Goal: Information Seeking & Learning: Learn about a topic

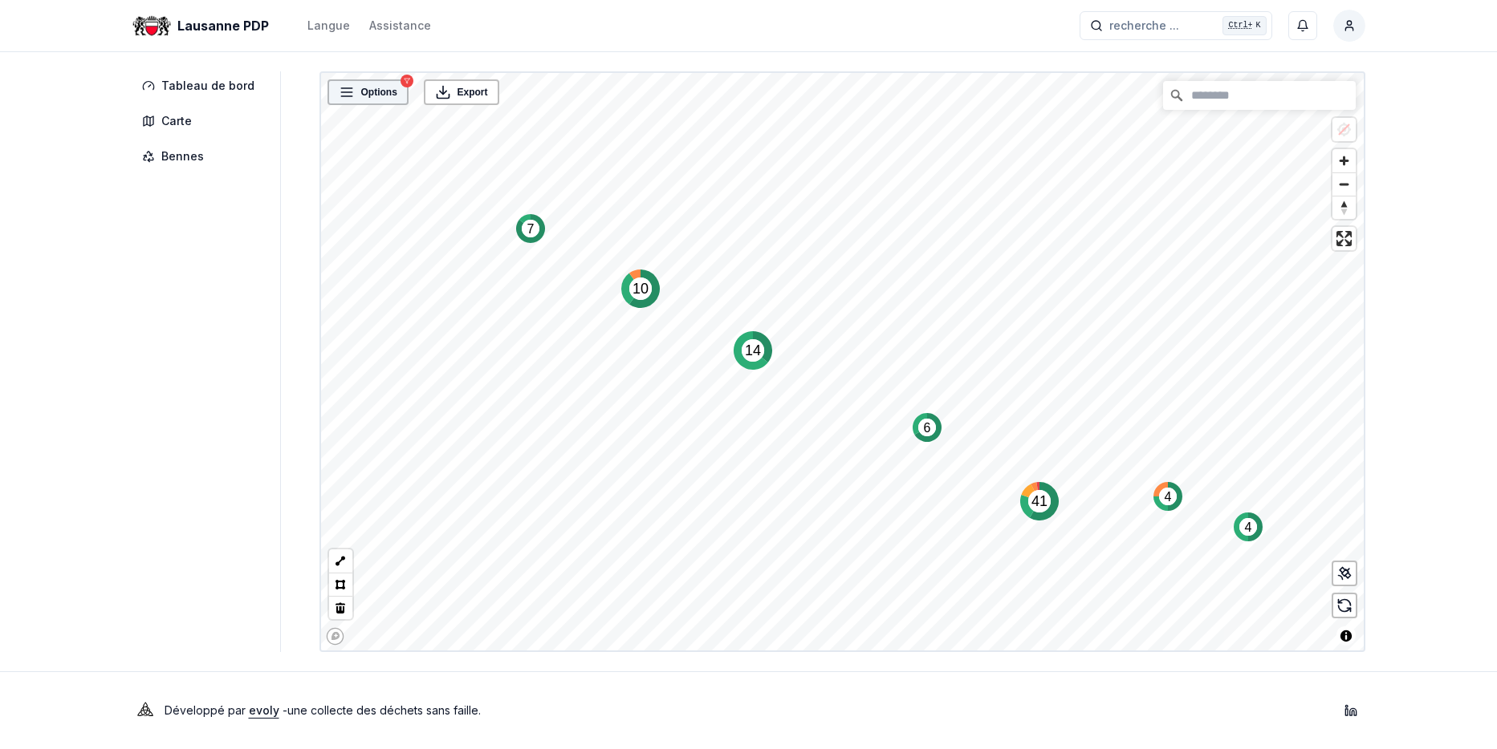
click at [361, 91] on span "Options" at bounding box center [379, 92] width 36 height 16
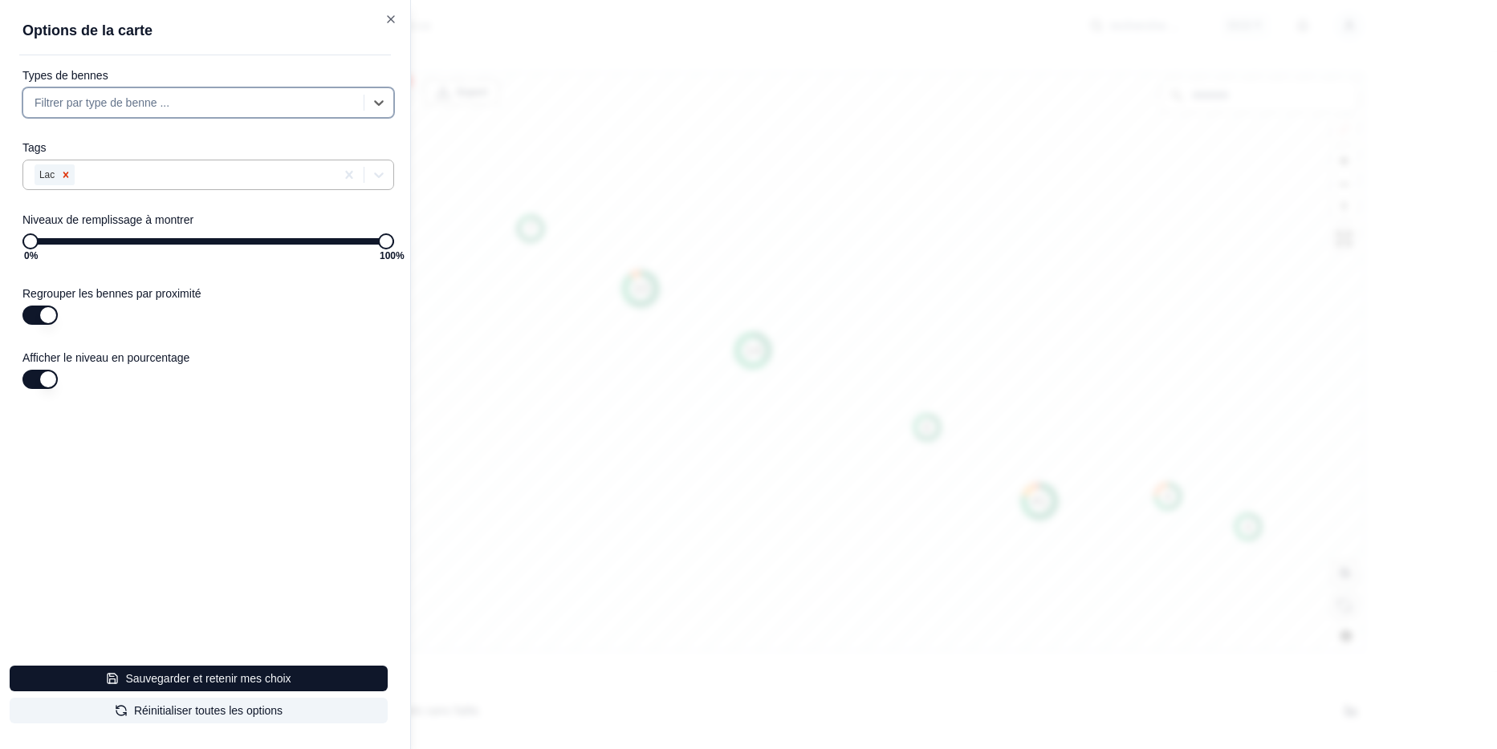
click at [64, 172] on icon "Remove Lac" at bounding box center [65, 174] width 11 height 11
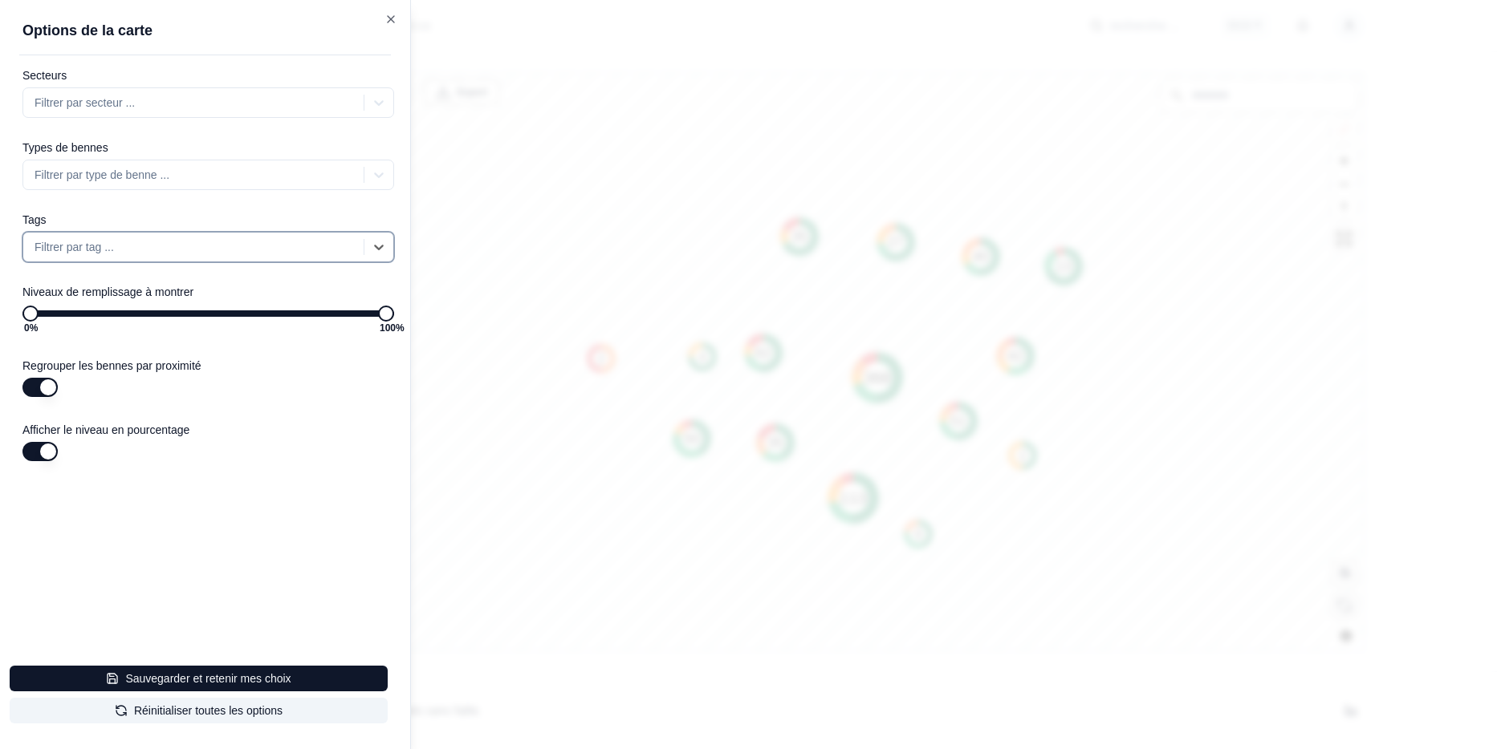
click at [232, 476] on div "Secteurs Filtrer par secteur ... Types de bennes Filtrer par type de benne ... …" at bounding box center [214, 311] width 391 height 486
click at [622, 546] on div at bounding box center [748, 374] width 1497 height 749
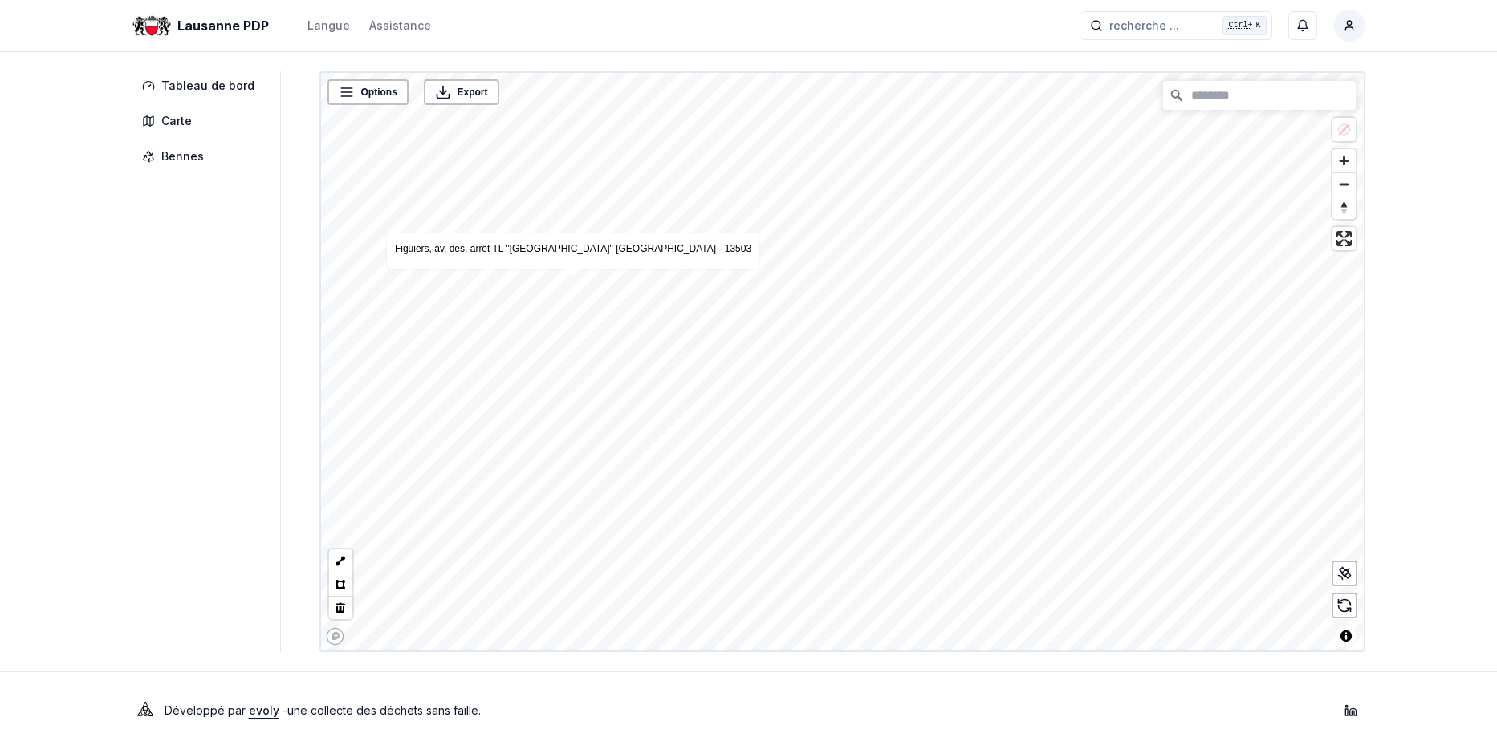
click at [567, 246] on link "Figuiers, av. des, arrêt TL "[GEOGRAPHIC_DATA]" [GEOGRAPHIC_DATA] - 13503" at bounding box center [572, 248] width 356 height 11
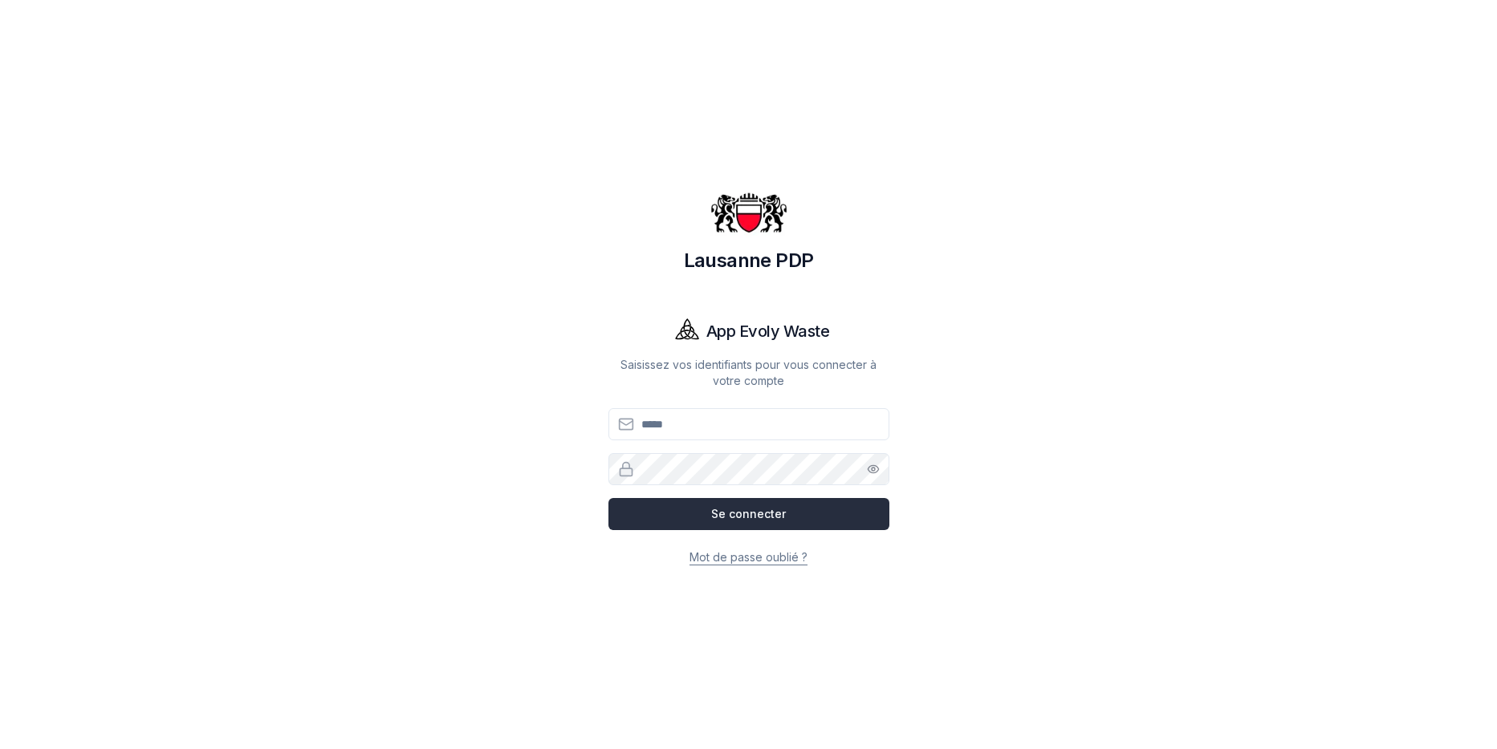
click at [751, 514] on button "Se connecter" at bounding box center [748, 514] width 281 height 32
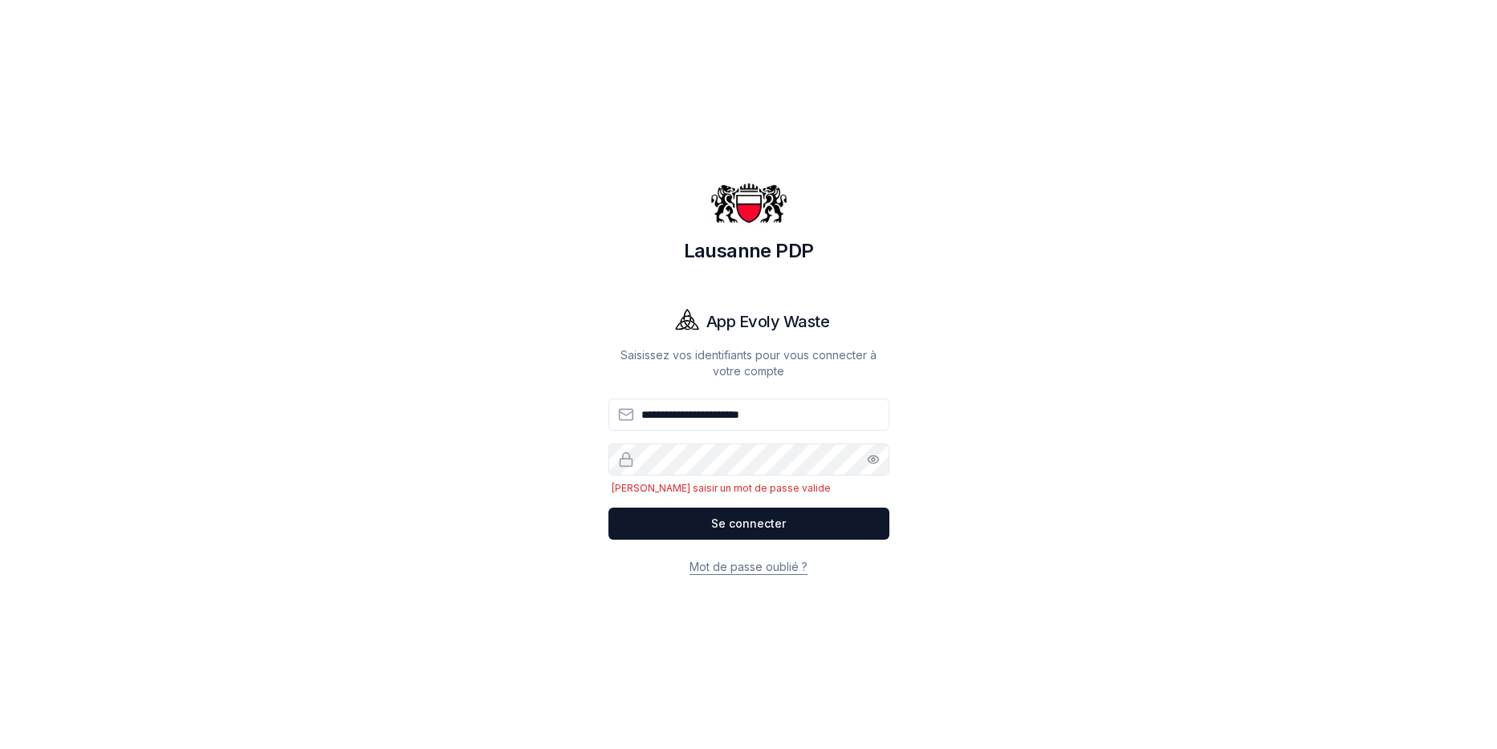
type input "**********"
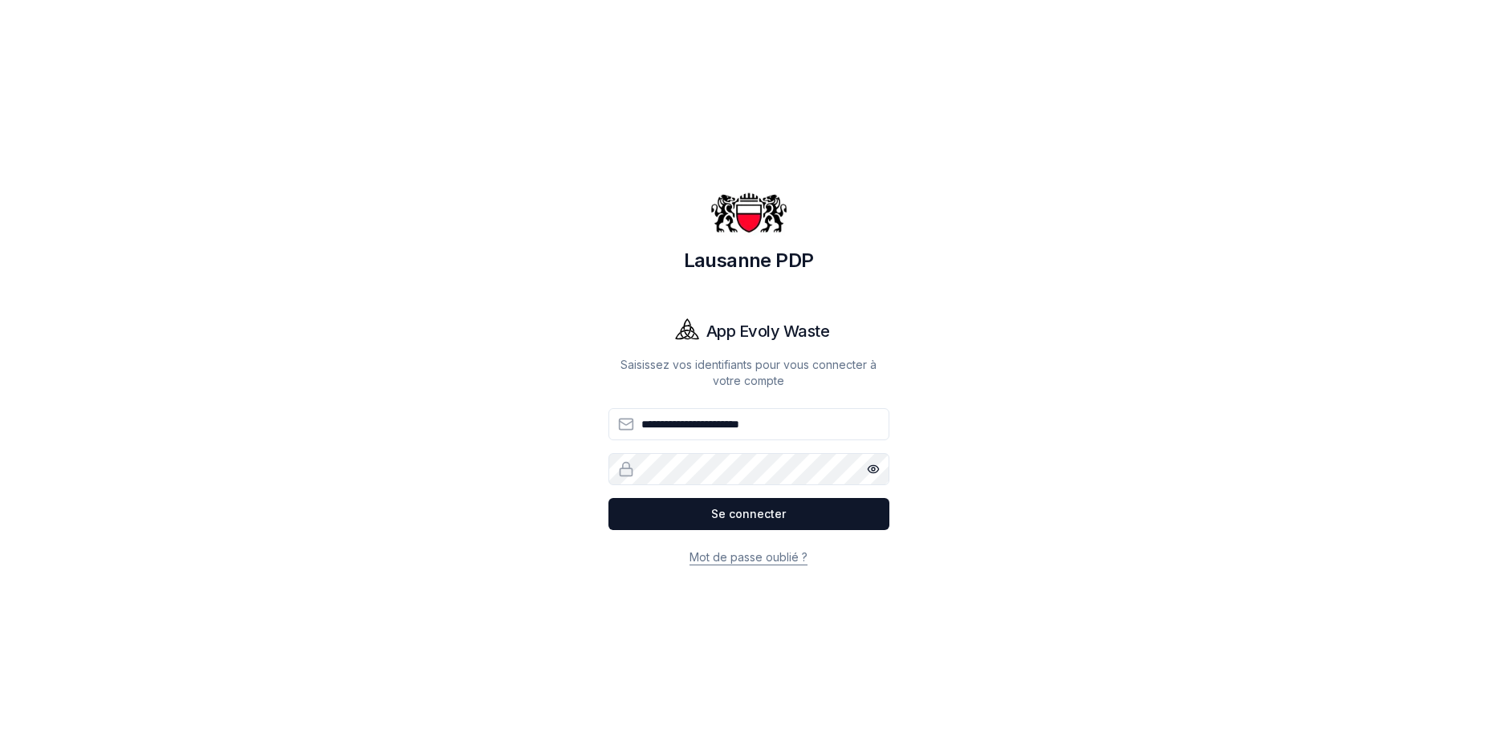
click at [728, 506] on button "Se connecter" at bounding box center [748, 514] width 281 height 32
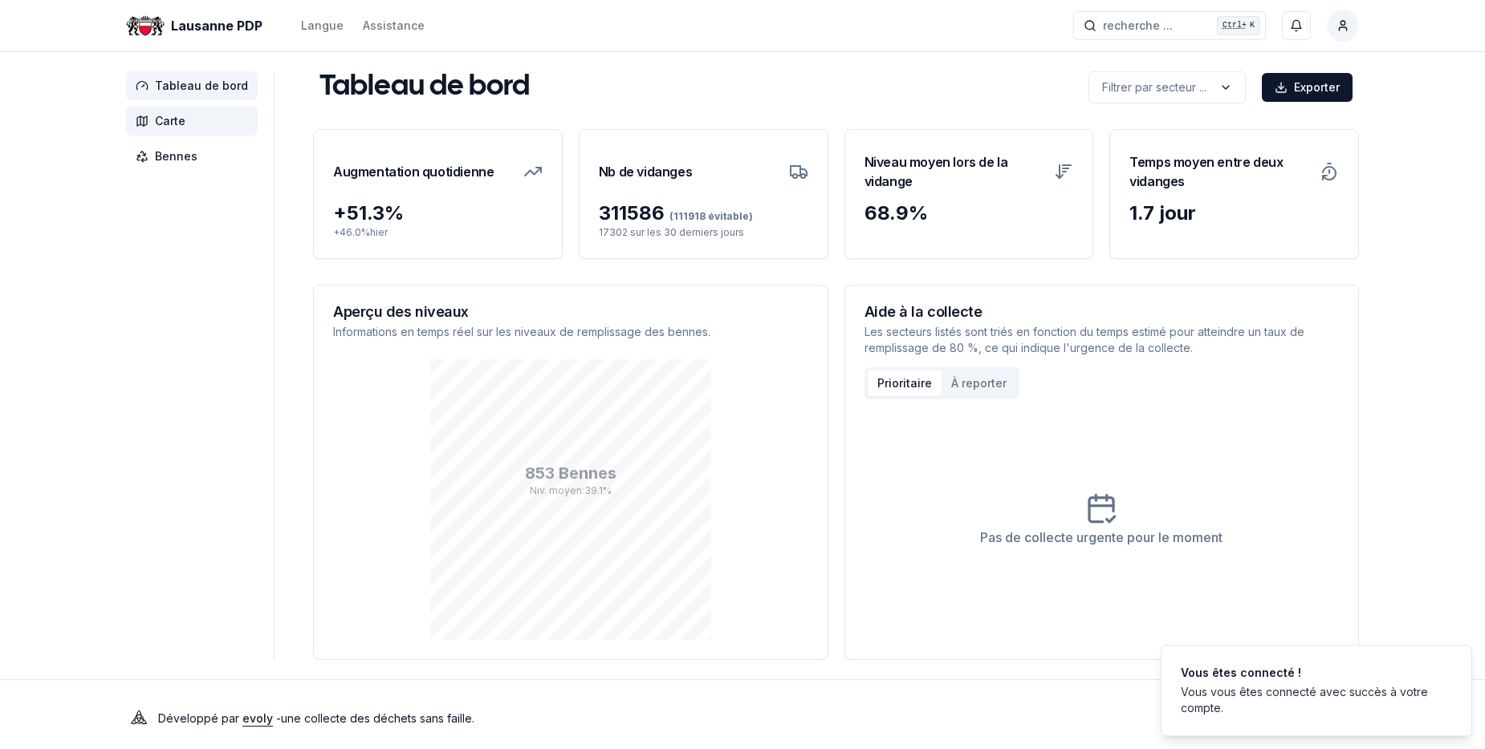
click at [171, 121] on span "Carte" at bounding box center [170, 121] width 30 height 16
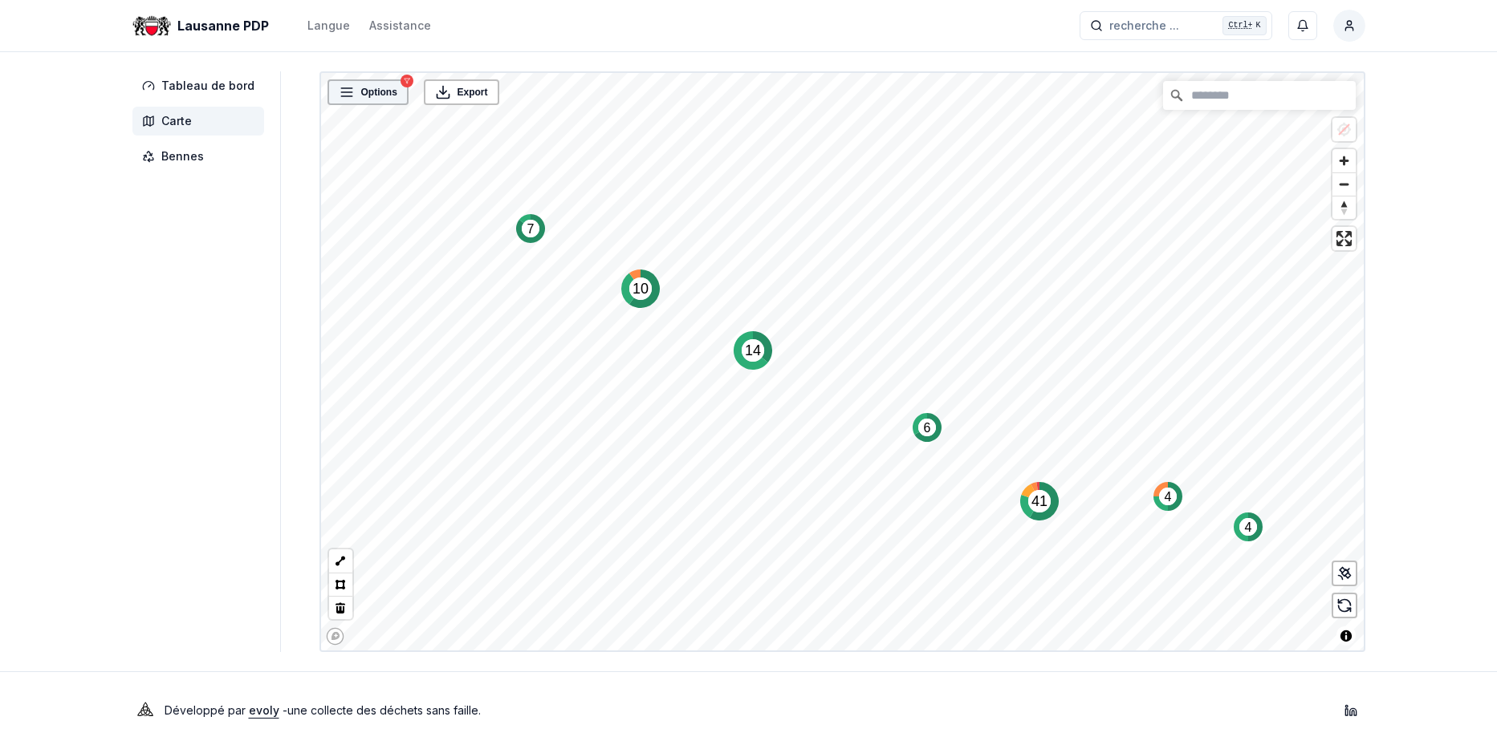
click at [380, 93] on span "Options" at bounding box center [379, 92] width 36 height 16
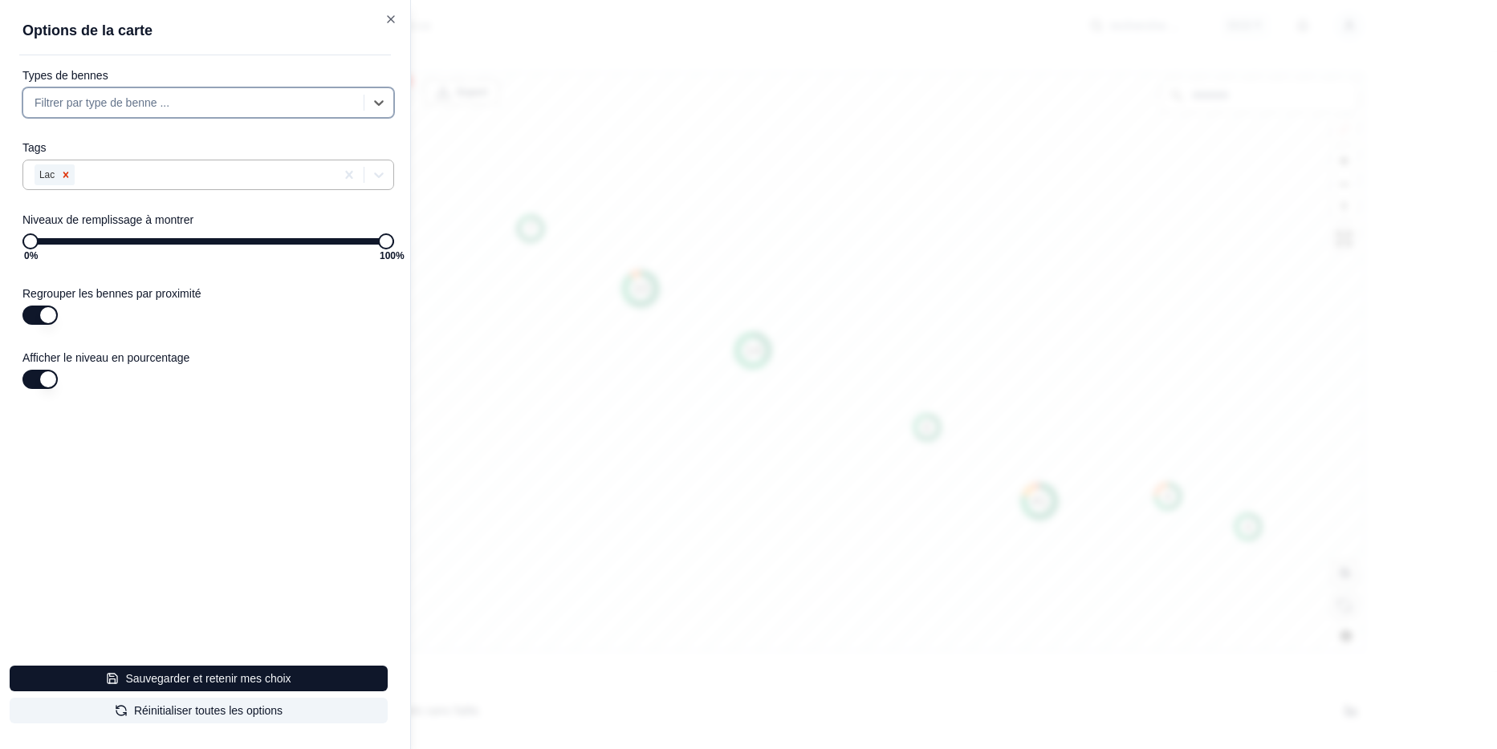
click at [66, 172] on icon "Remove Lac" at bounding box center [65, 174] width 11 height 11
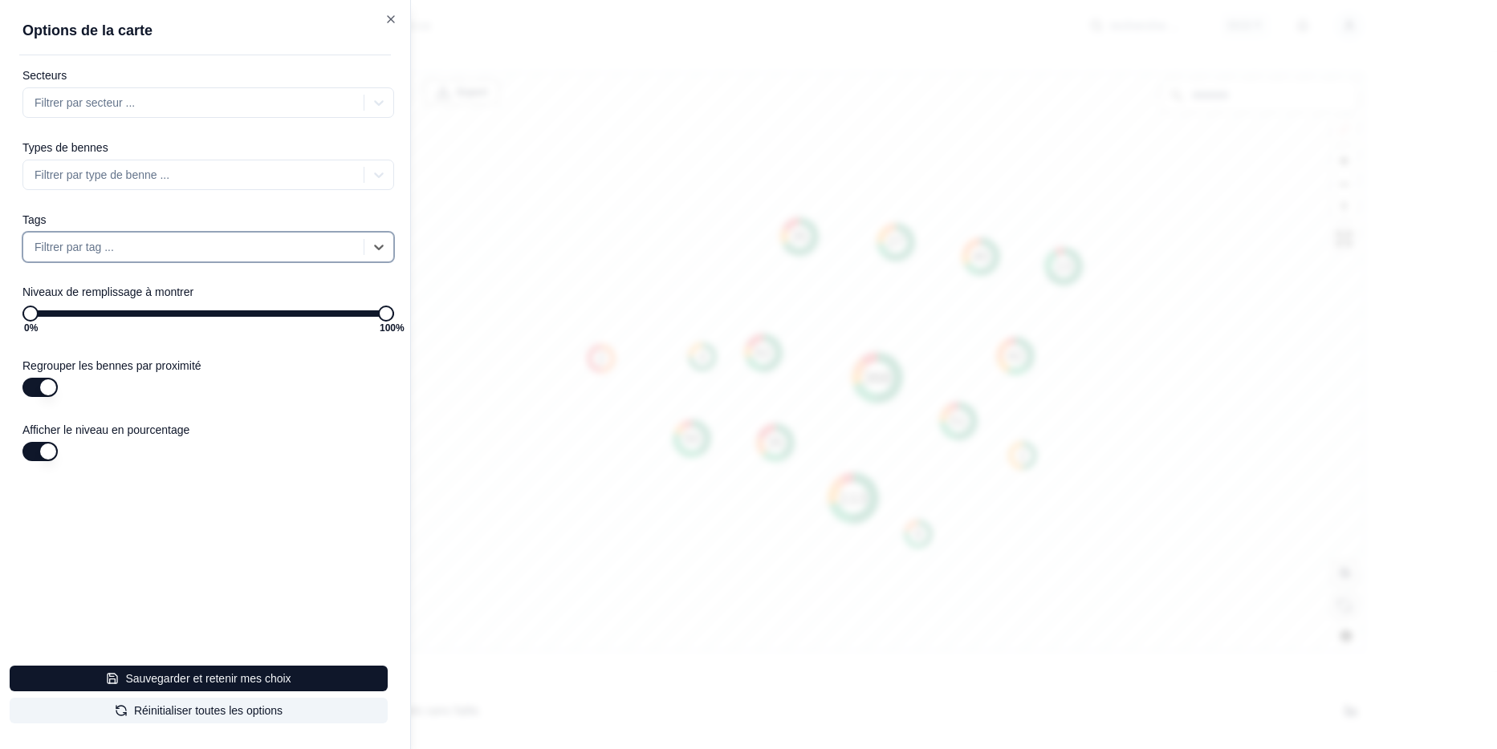
click at [531, 419] on div at bounding box center [748, 374] width 1497 height 749
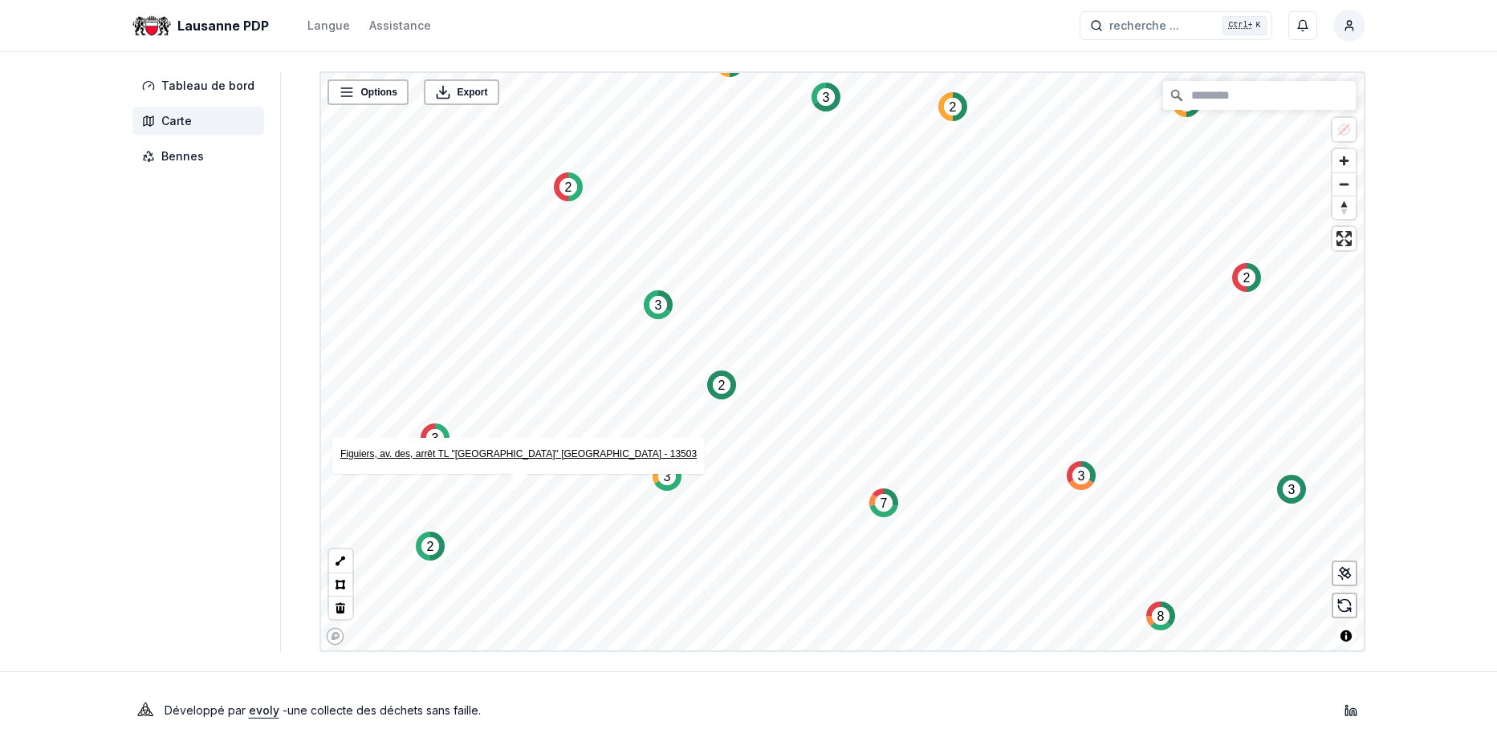
click at [530, 449] on link "Figuiers, av. des, arrêt TL "Maladière" trottoir sud - 13503" at bounding box center [517, 454] width 356 height 11
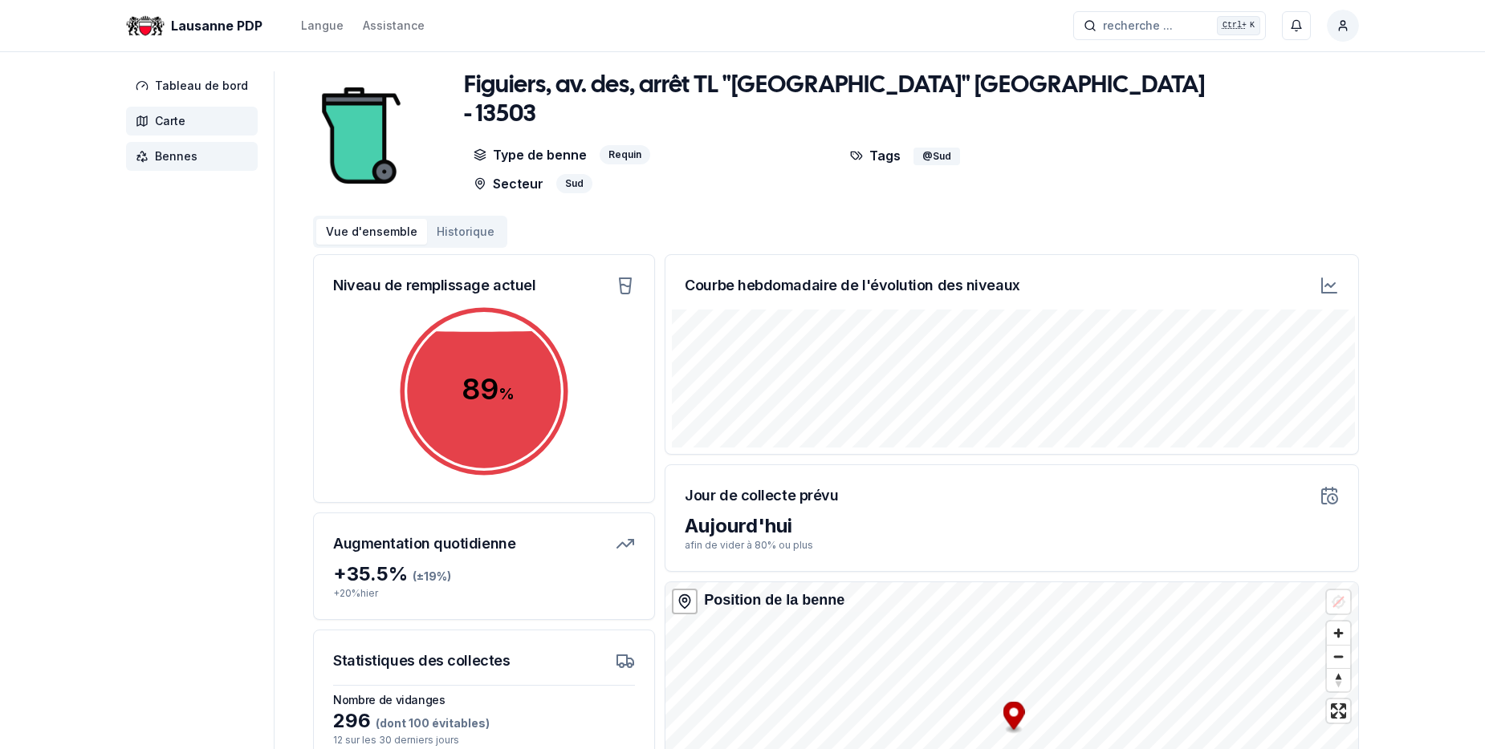
click at [170, 120] on span "Carte" at bounding box center [170, 121] width 30 height 16
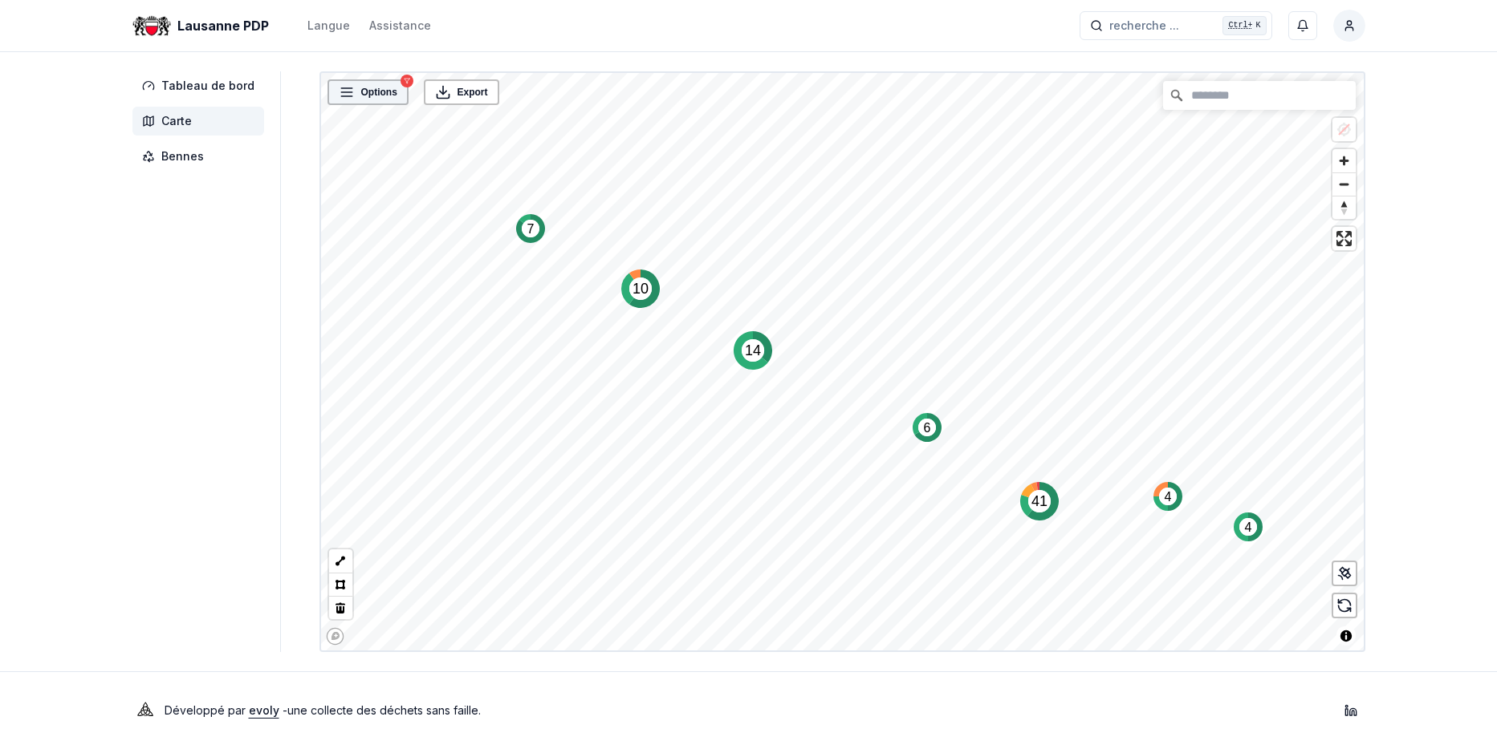
click at [376, 98] on span "Options" at bounding box center [379, 92] width 36 height 16
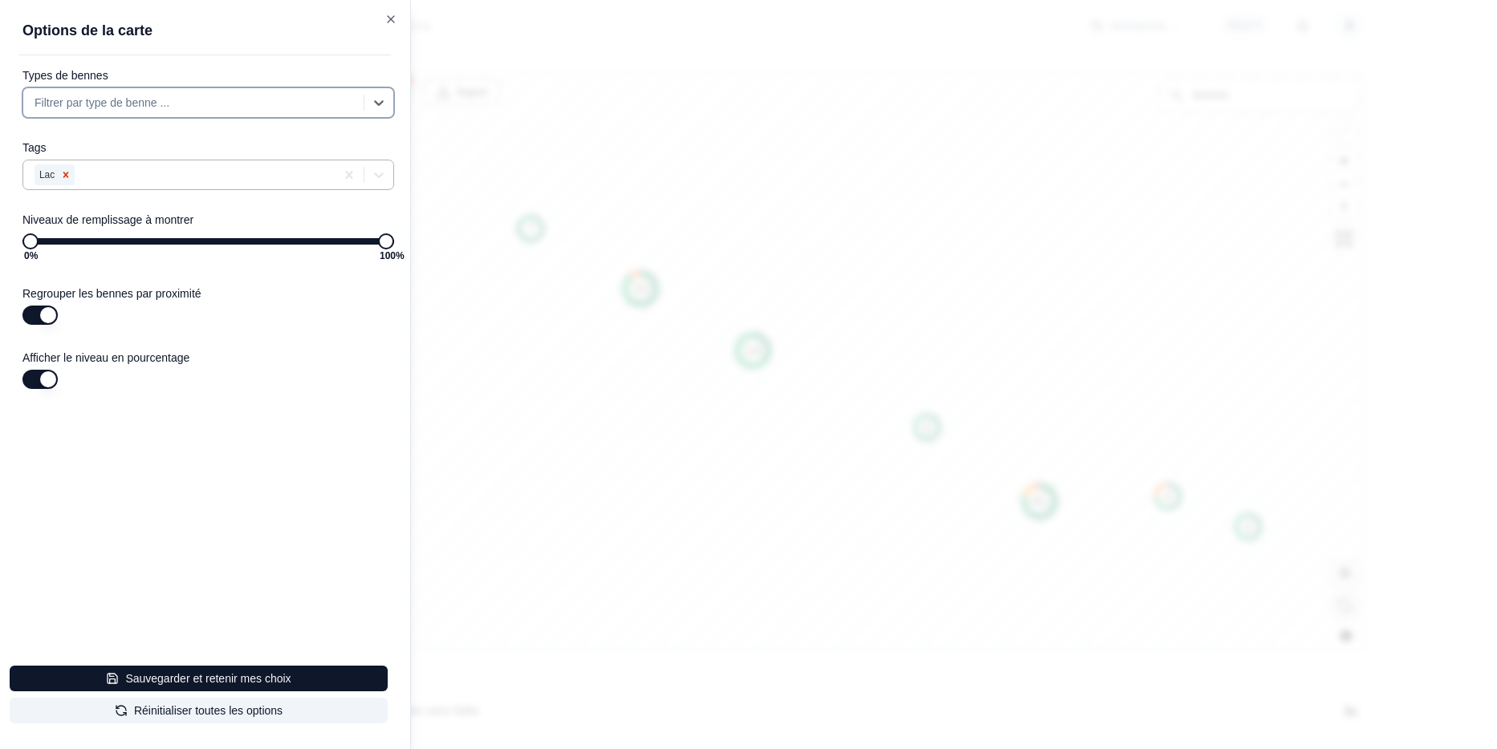
click at [64, 174] on icon "Remove Lac" at bounding box center [65, 174] width 11 height 11
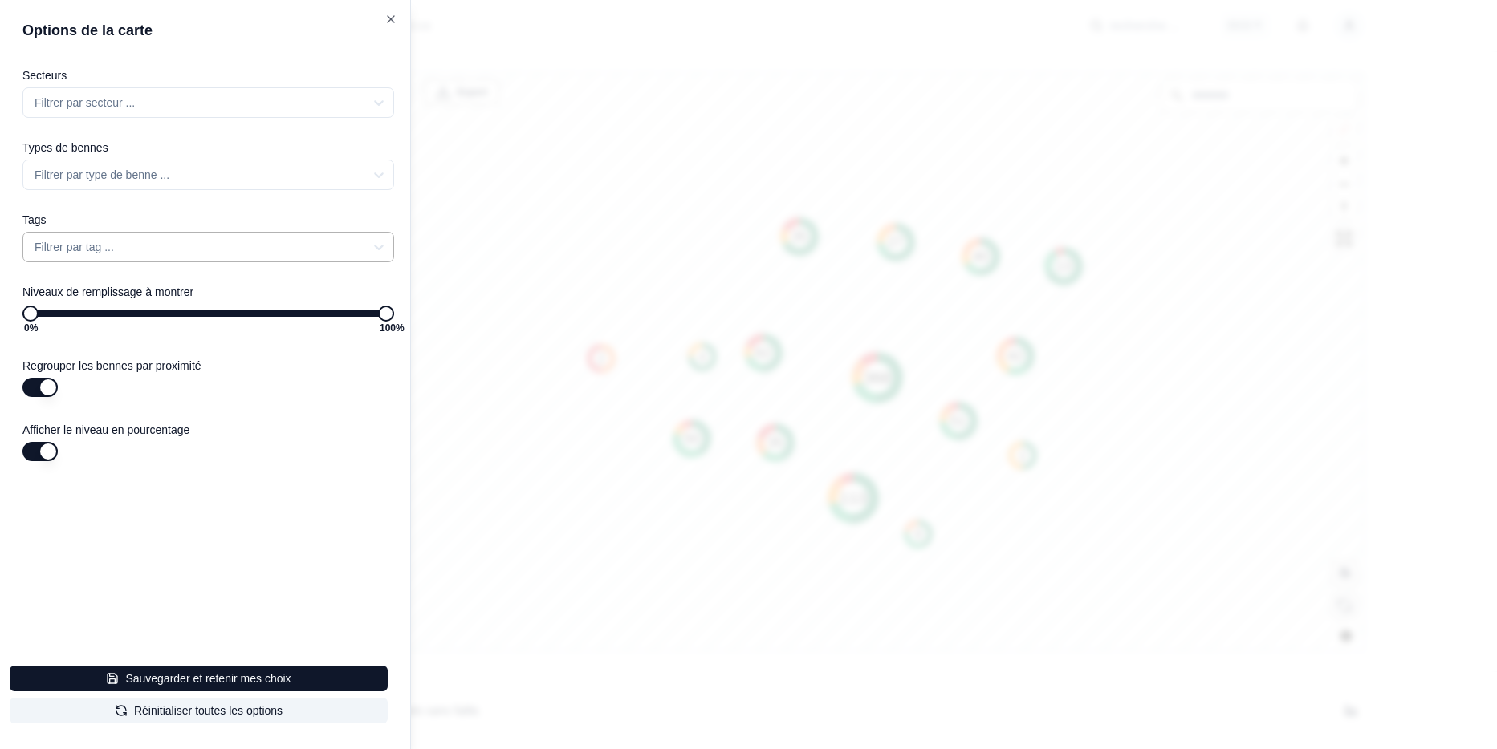
drag, startPoint x: 600, startPoint y: 462, endPoint x: 622, endPoint y: 453, distance: 23.7
click at [600, 460] on div at bounding box center [748, 374] width 1497 height 749
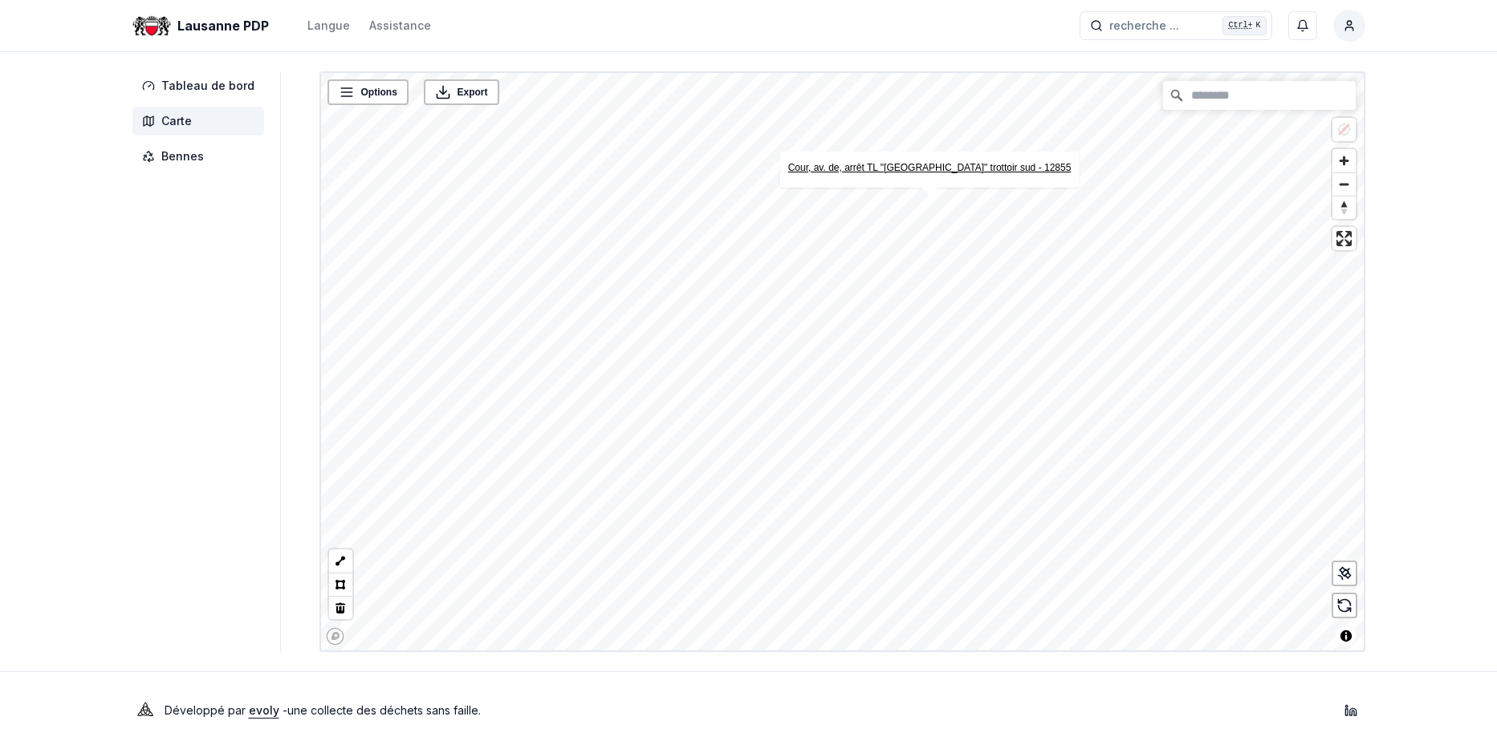
click at [919, 165] on link "Cour, av. de, arrêt TL "Batelière" trottoir sud - 12855" at bounding box center [928, 167] width 283 height 11
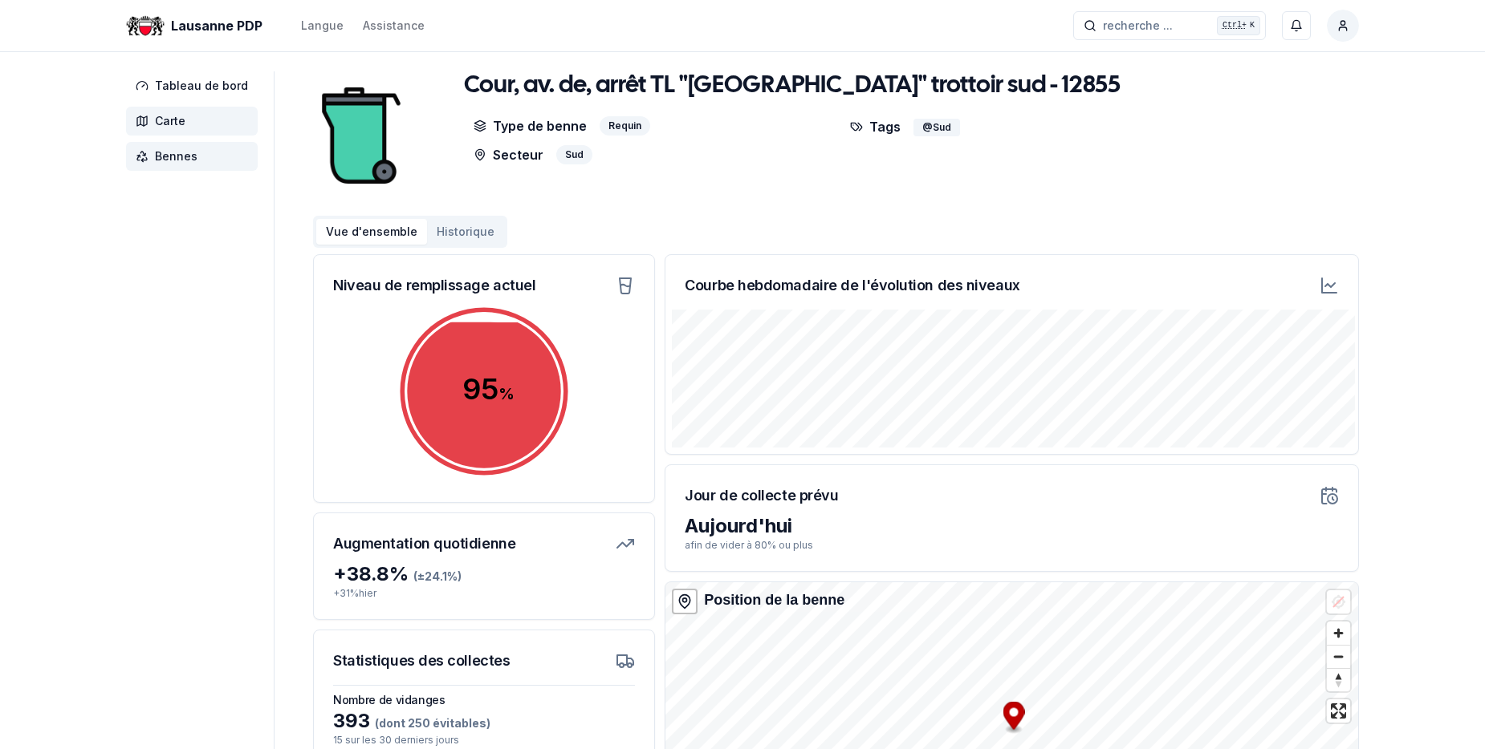
click at [173, 121] on span "Carte" at bounding box center [170, 121] width 30 height 16
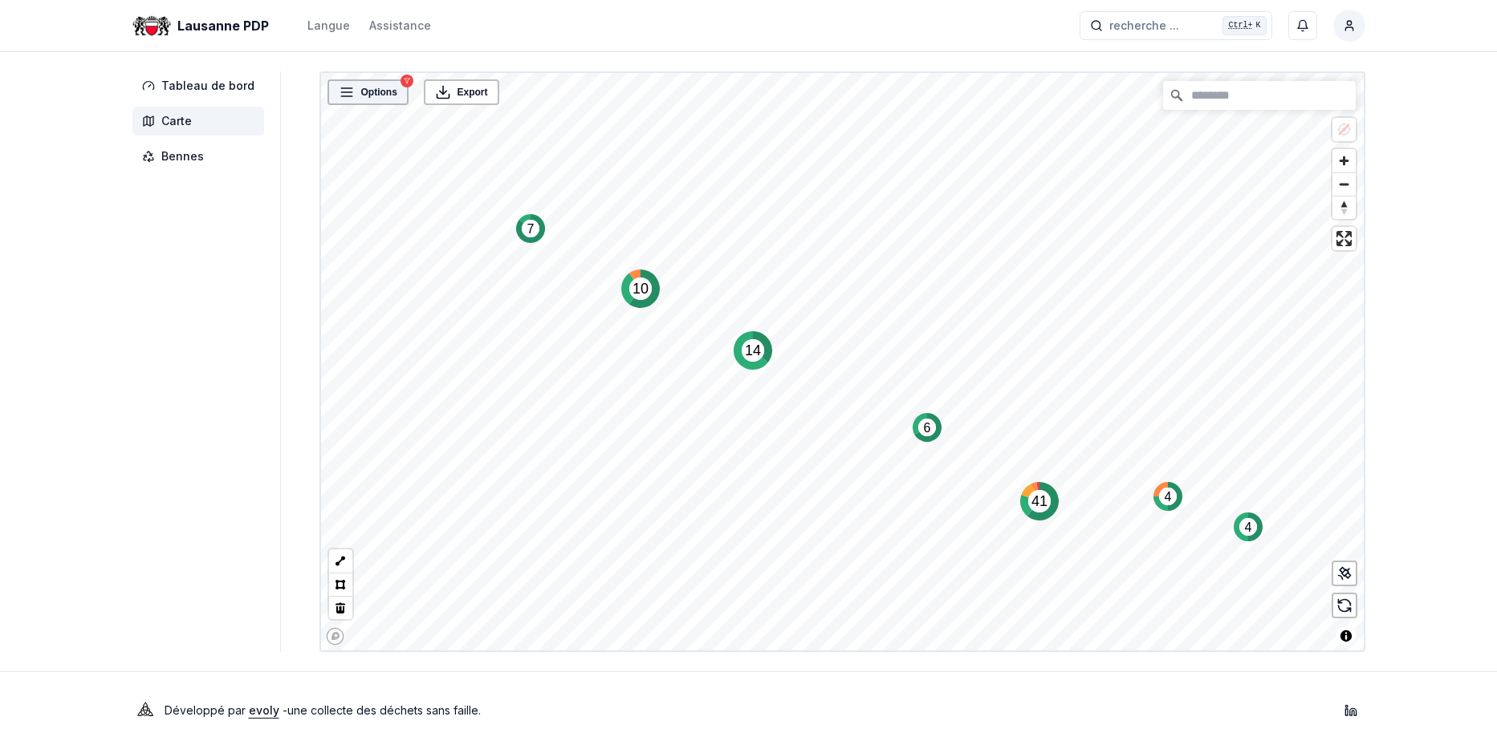
click at [376, 92] on span "Options" at bounding box center [379, 92] width 36 height 16
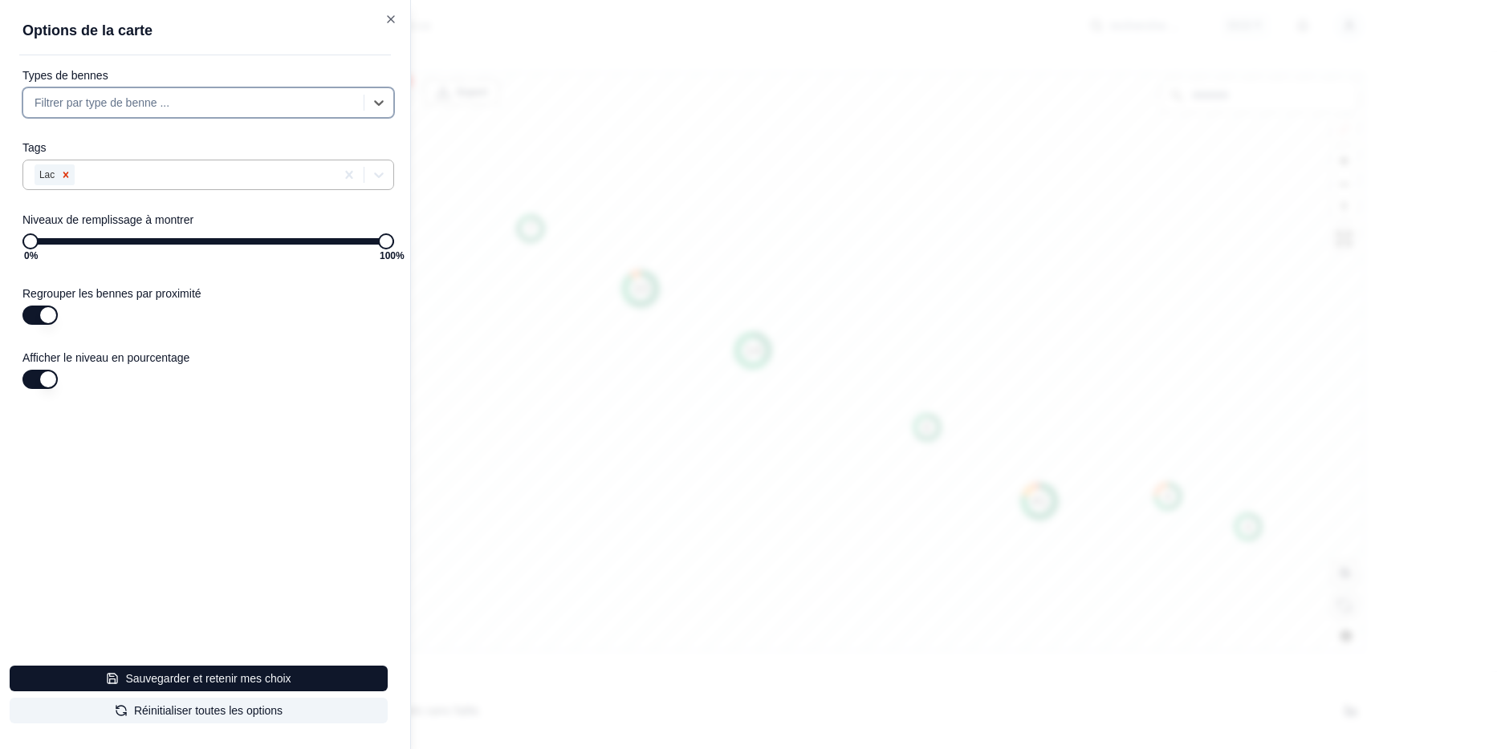
click at [65, 173] on icon "Remove Lac" at bounding box center [65, 174] width 11 height 11
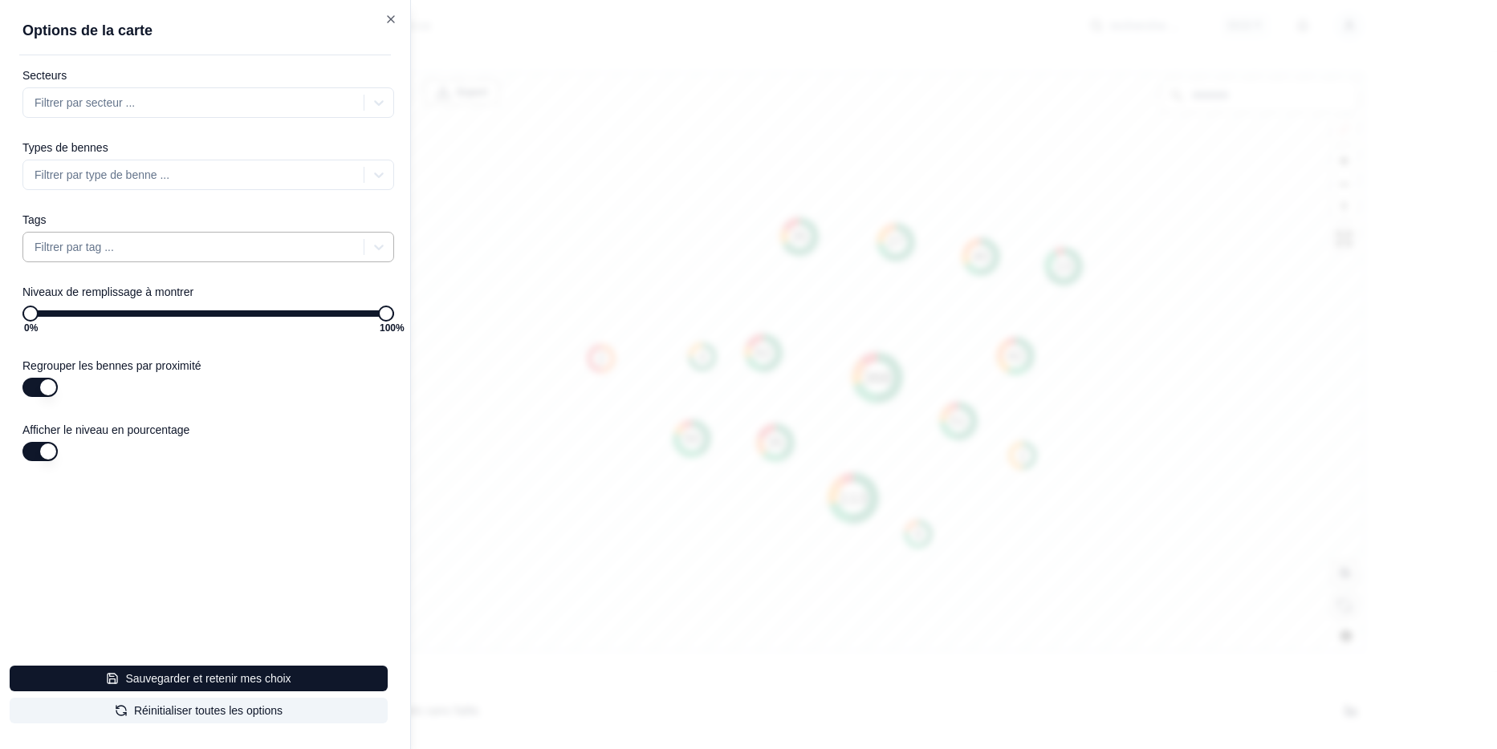
click at [622, 589] on div at bounding box center [748, 374] width 1497 height 749
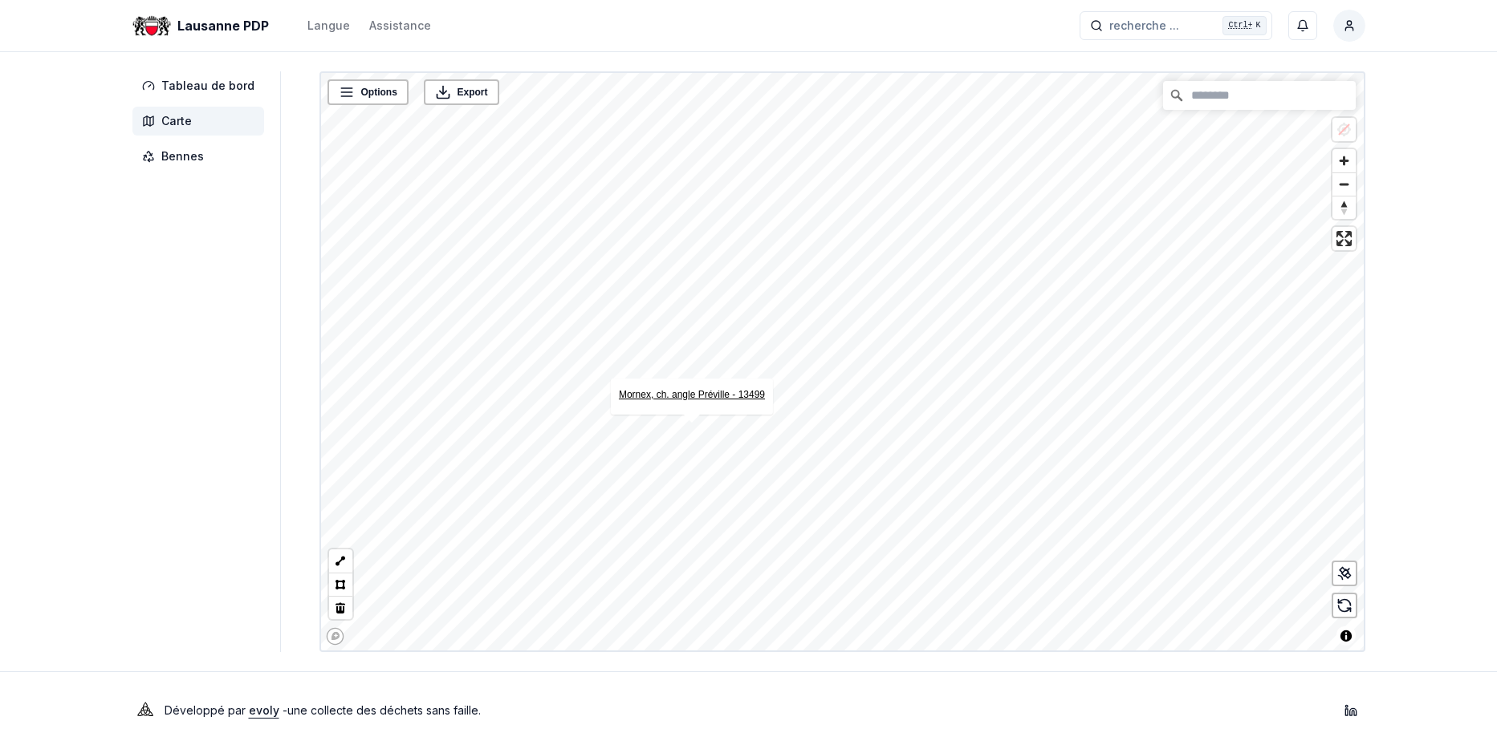
click at [678, 394] on link "Mornex, ch. angle Préville - 13499" at bounding box center [691, 394] width 146 height 11
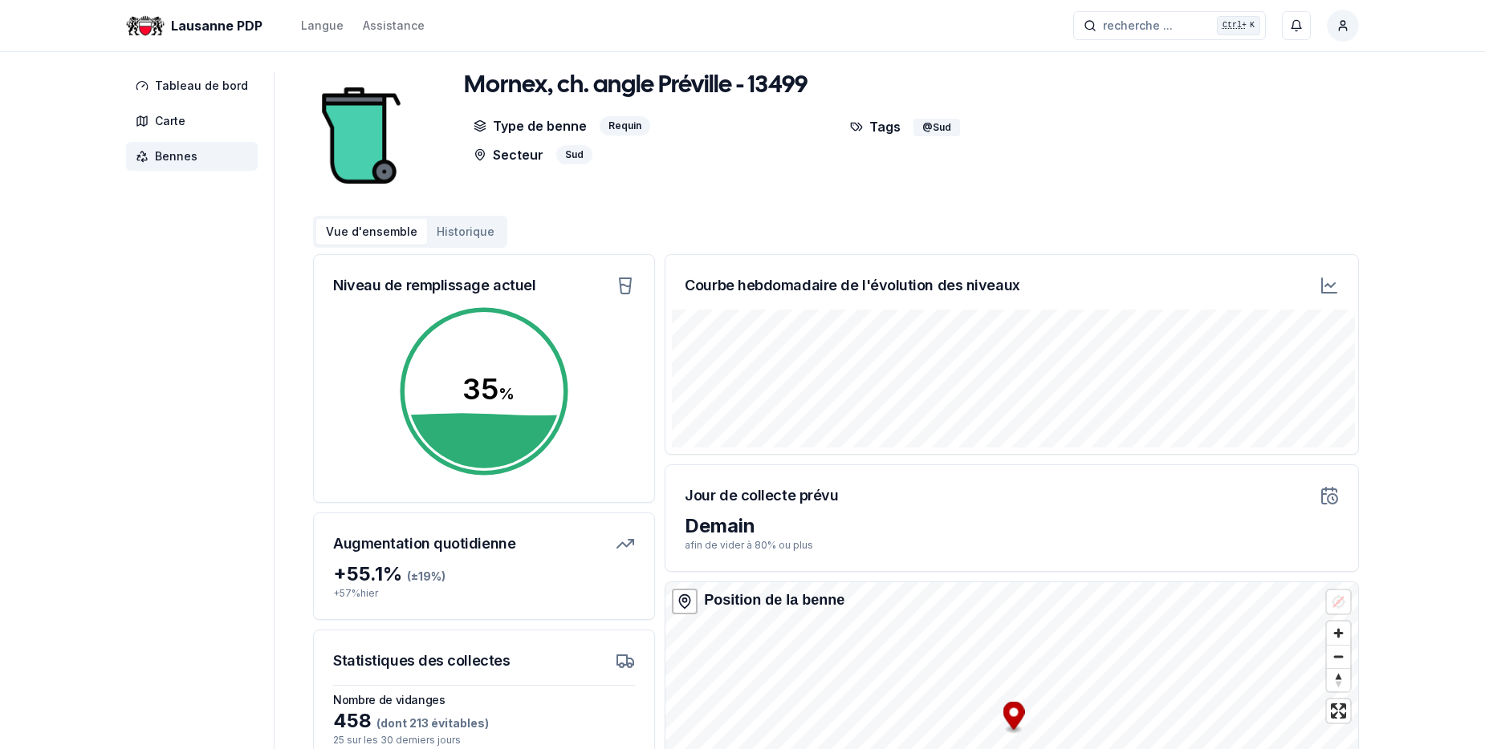
click at [1327, 284] on icon at bounding box center [1330, 285] width 10 height 4
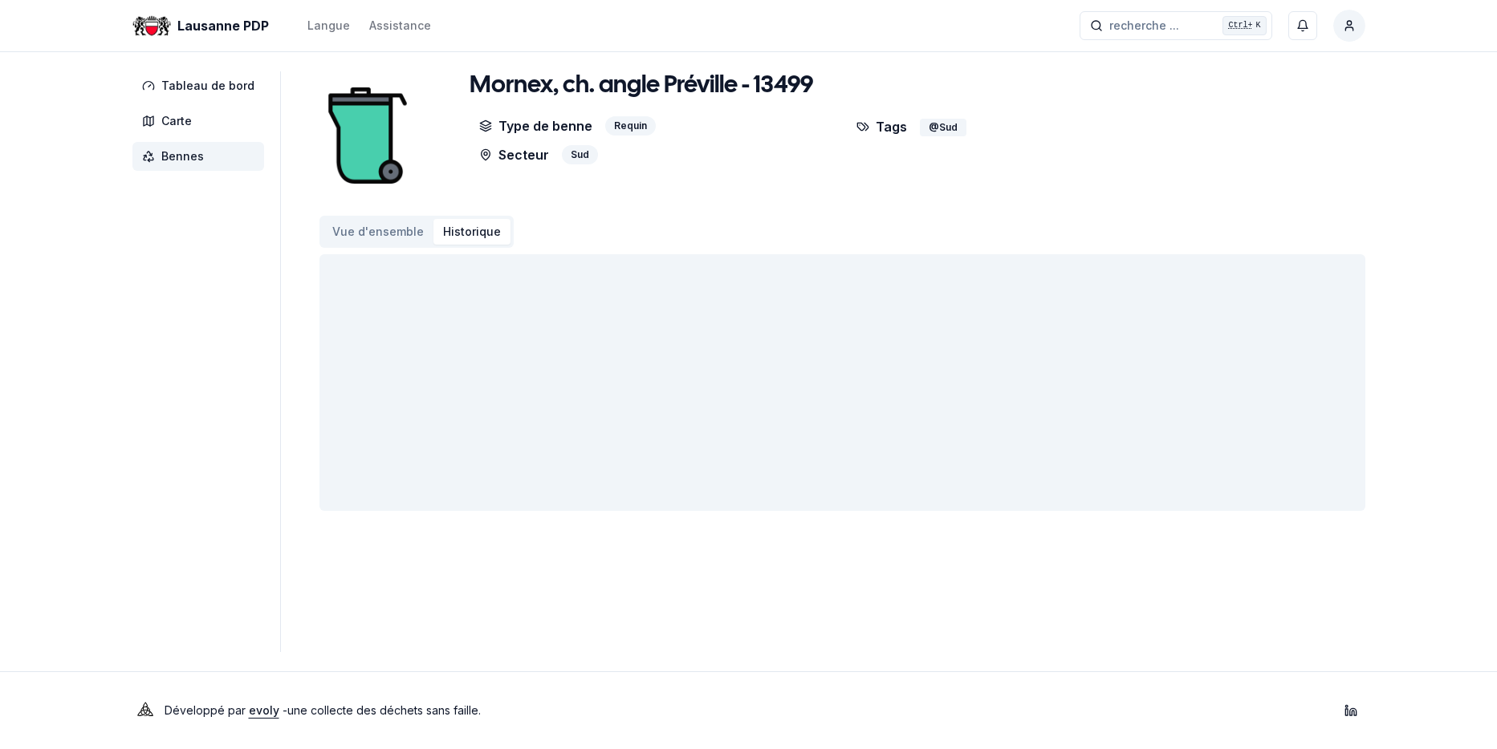
click at [447, 236] on button "Historique" at bounding box center [471, 232] width 77 height 26
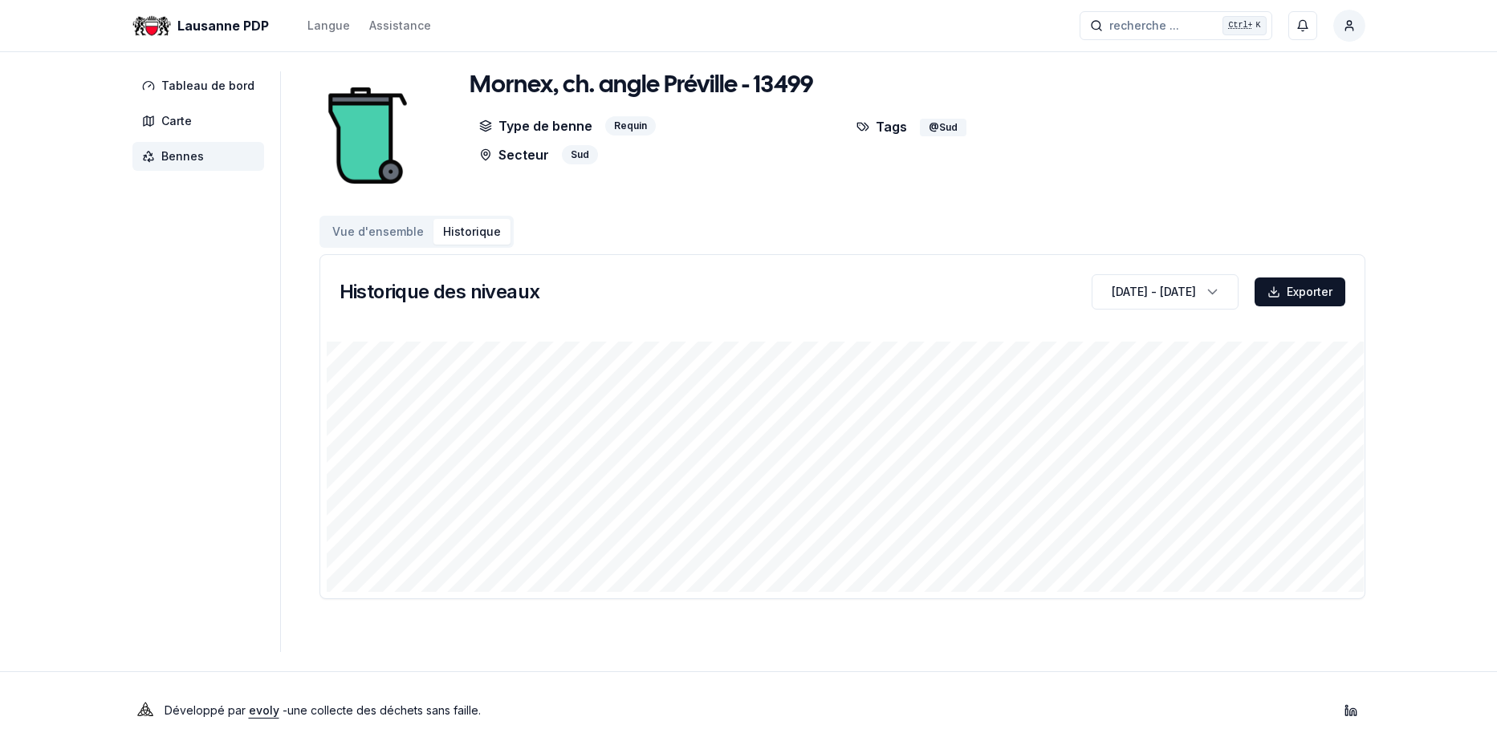
click at [1352, 30] on html "Lausanne PDP Langue Assistance recherche ... recherche ... Ctrl+ K Conne Pascal…" at bounding box center [748, 374] width 1497 height 749
click at [1236, 168] on div "Se déconnecter" at bounding box center [1274, 173] width 173 height 26
